Goal: Task Accomplishment & Management: Manage account settings

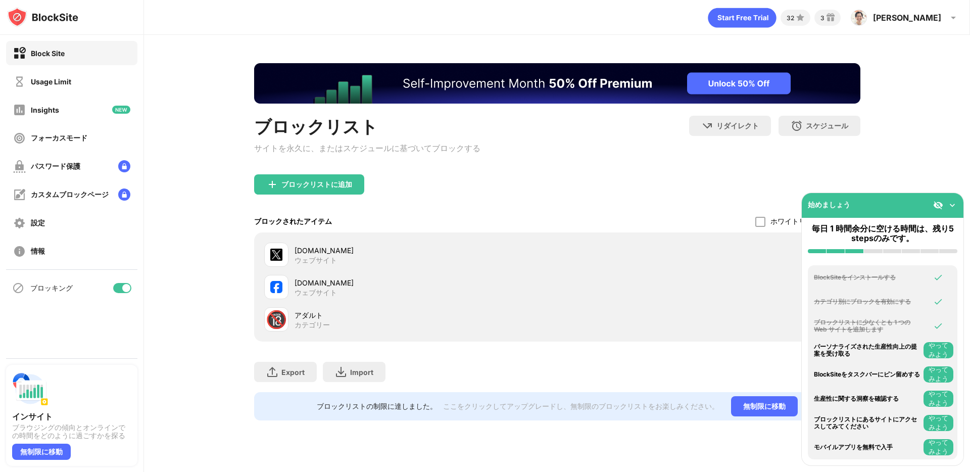
click at [123, 286] on div at bounding box center [126, 288] width 8 height 8
